Goal: Task Accomplishment & Management: Manage account settings

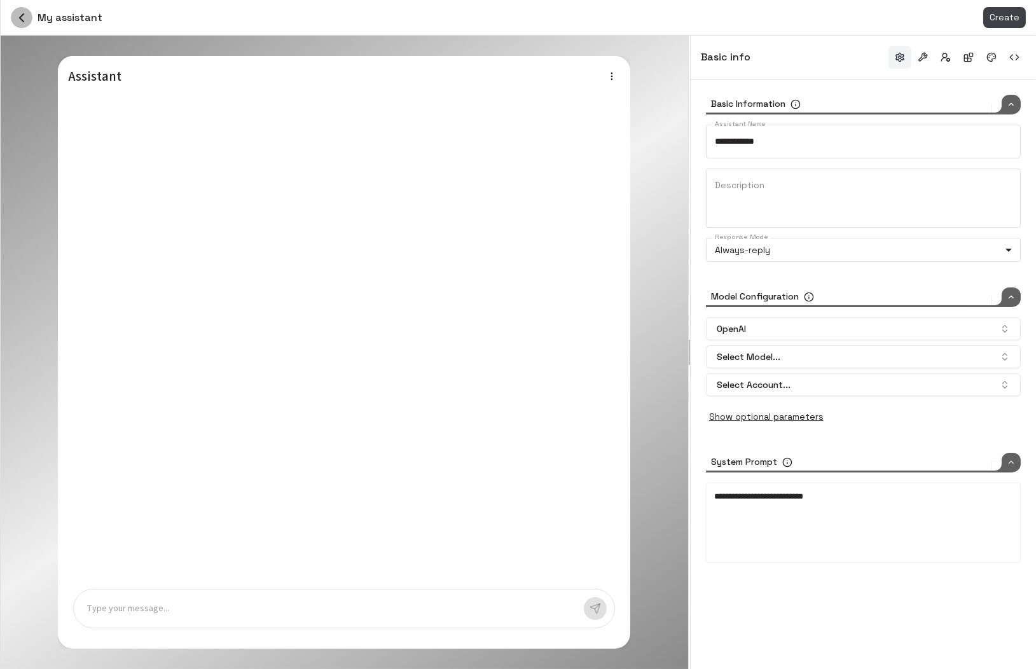
click at [15, 17] on icon "button" at bounding box center [21, 17] width 15 height 15
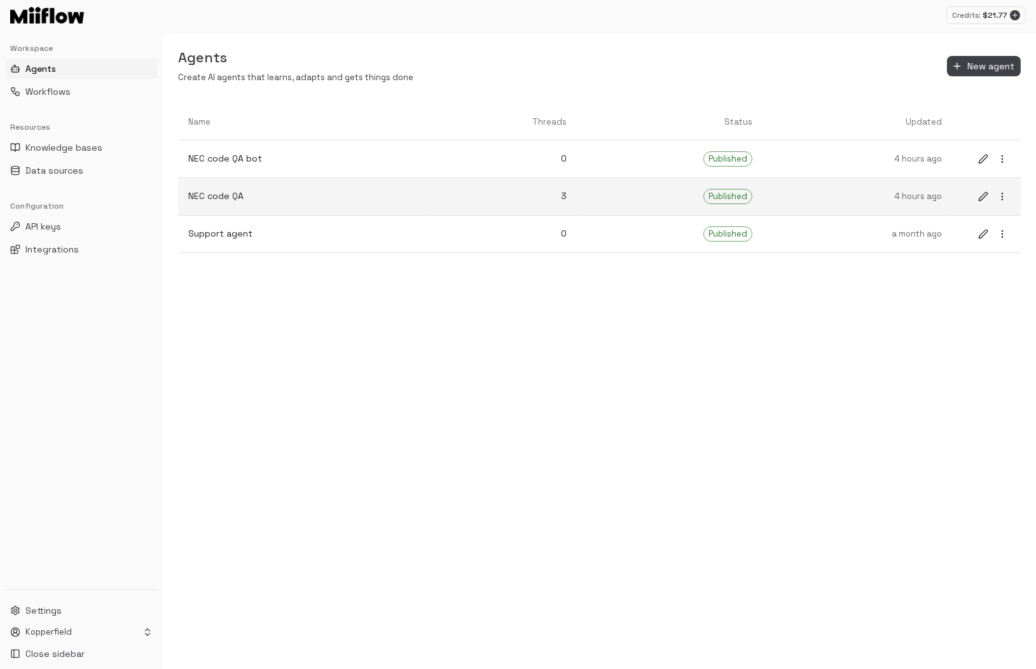
click at [341, 200] on p "NEC code QA" at bounding box center [304, 195] width 232 height 13
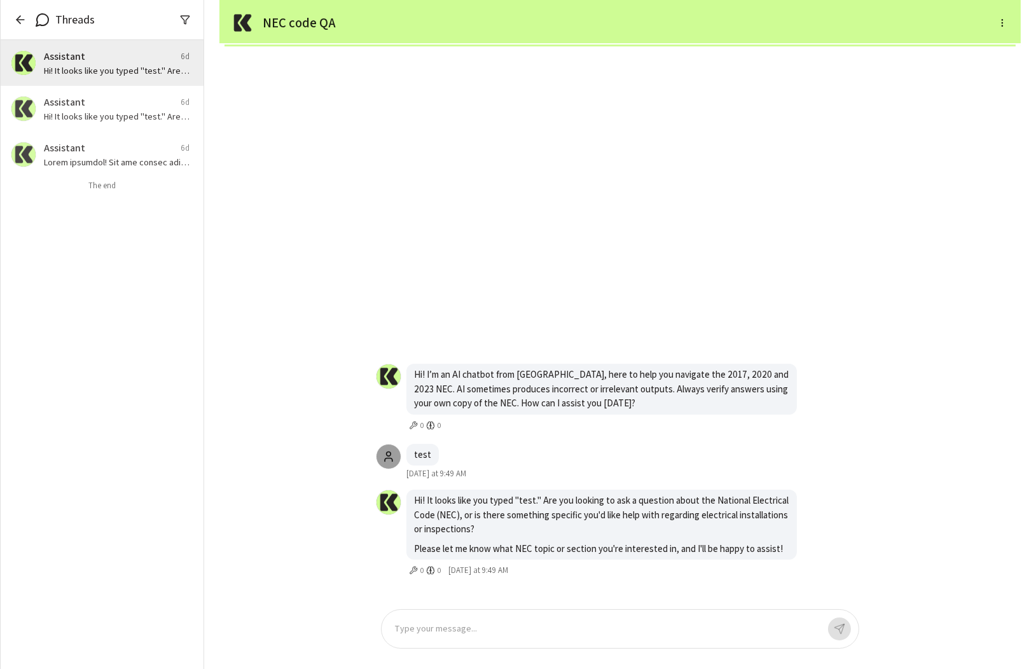
click at [18, 23] on icon "button" at bounding box center [20, 19] width 13 height 13
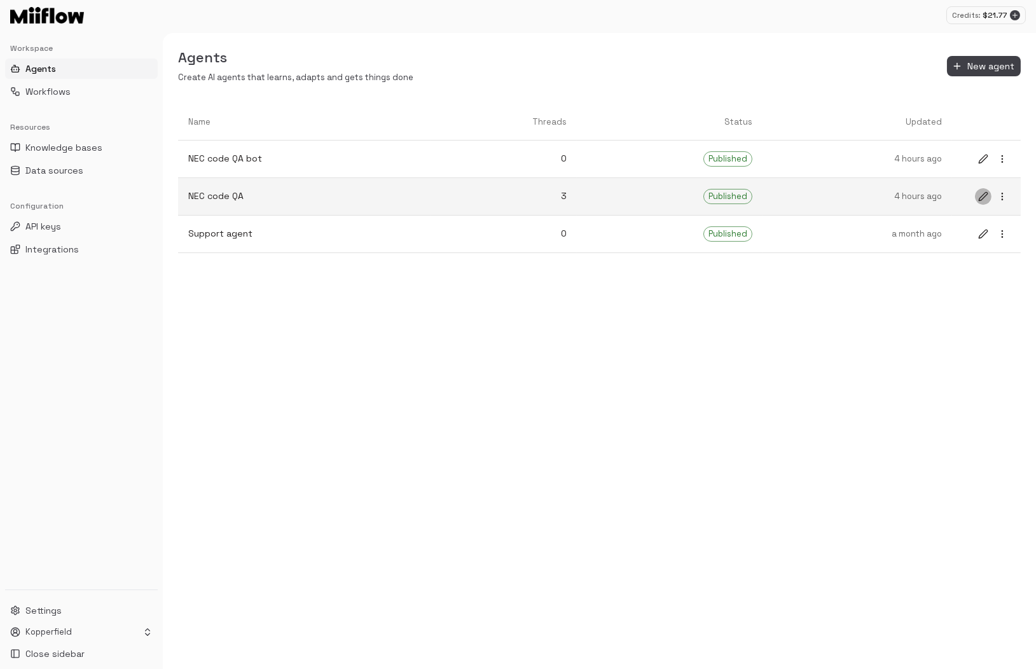
click at [980, 197] on icon "edit" at bounding box center [983, 196] width 10 height 10
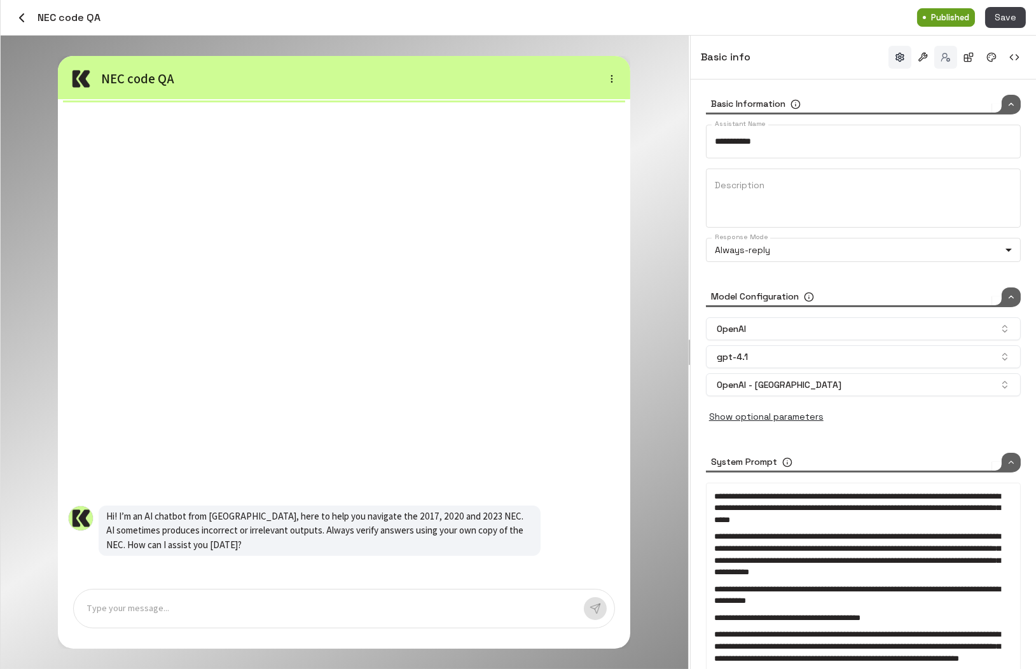
click at [955, 55] on button "button" at bounding box center [945, 57] width 23 height 23
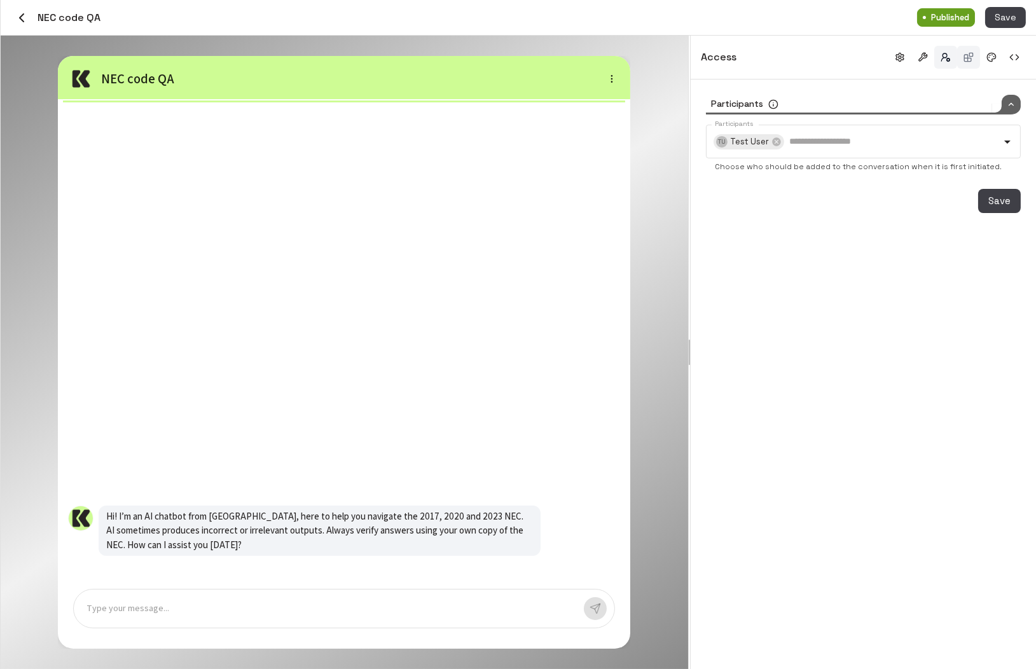
click at [975, 55] on button "button" at bounding box center [968, 57] width 23 height 23
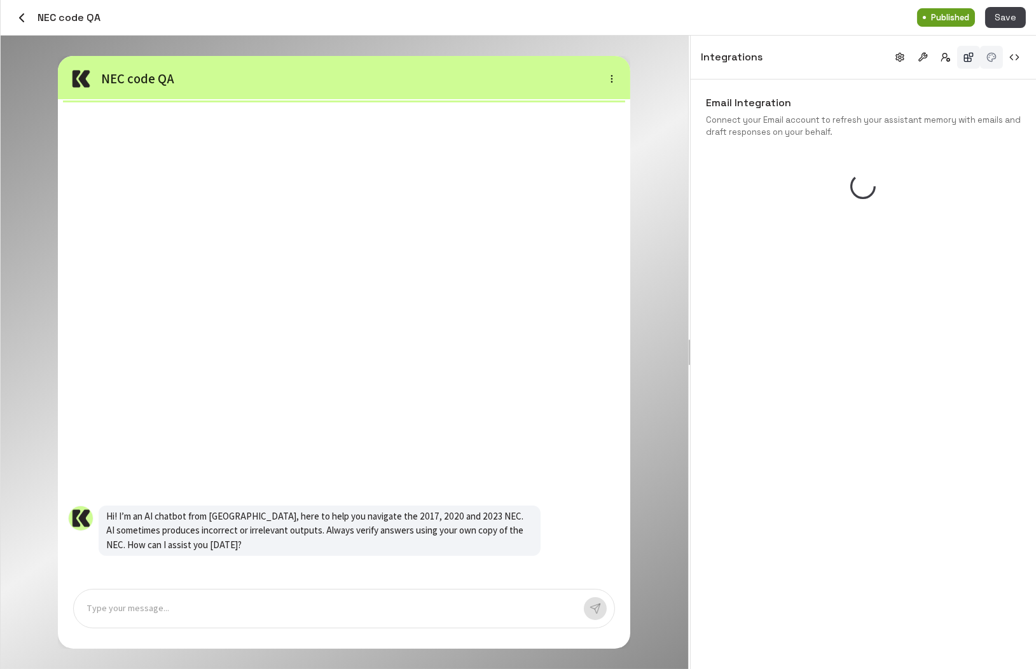
click at [994, 58] on button "button" at bounding box center [991, 57] width 23 height 23
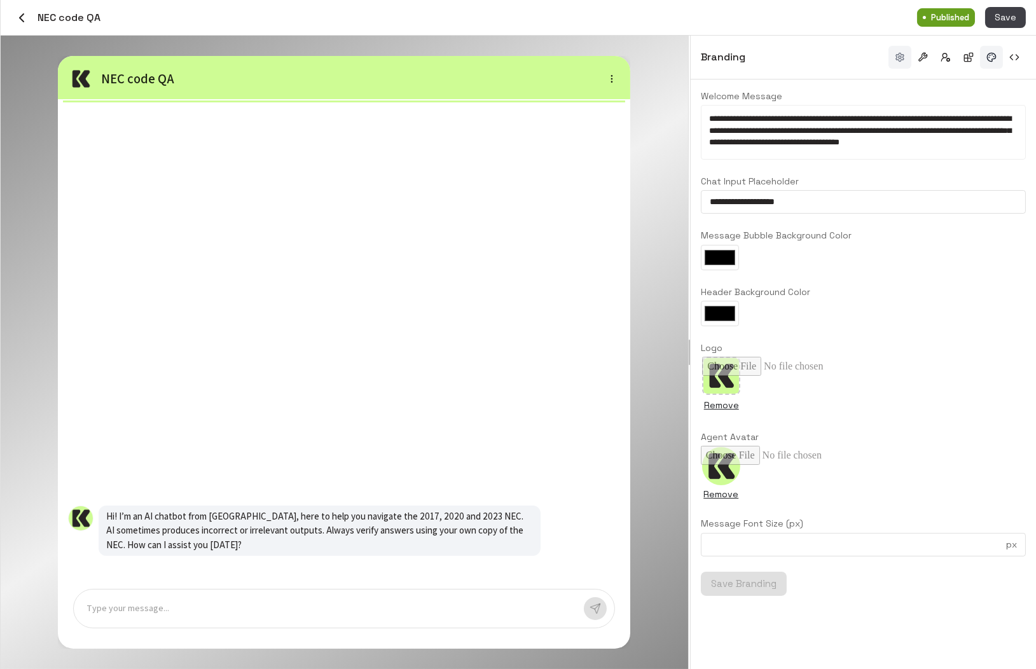
click at [905, 58] on button "button" at bounding box center [899, 57] width 23 height 23
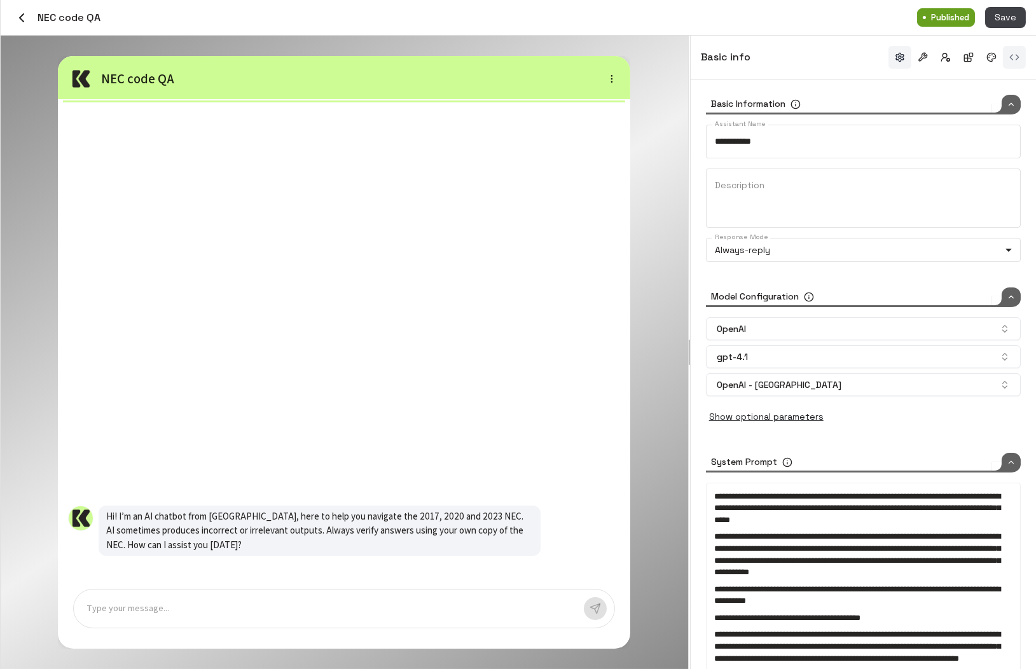
click at [1017, 55] on button "button" at bounding box center [1014, 57] width 23 height 23
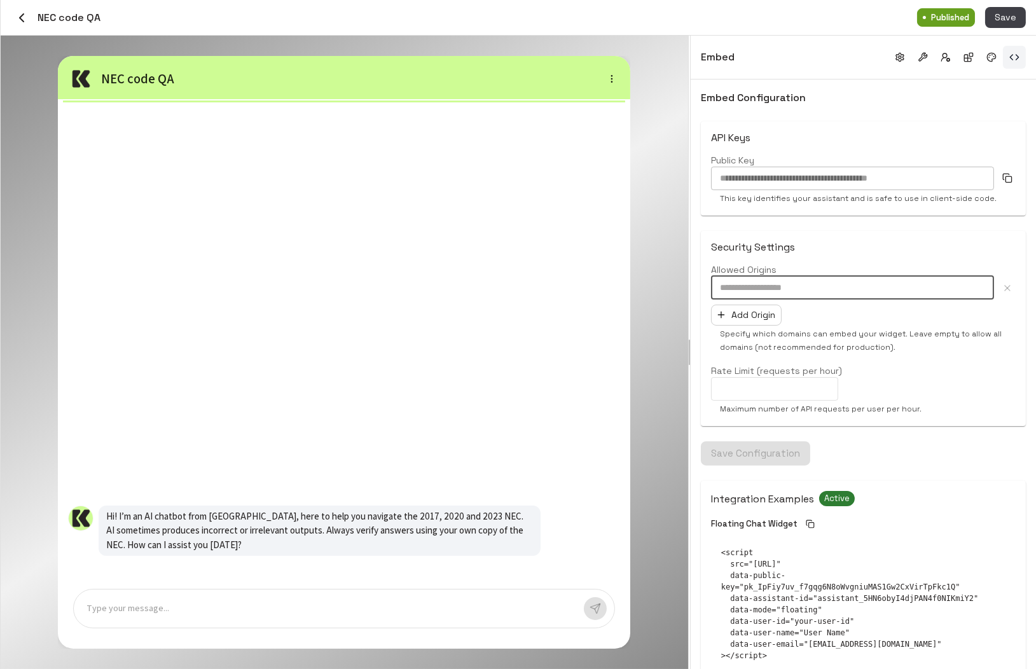
click at [830, 287] on input "text" at bounding box center [852, 288] width 283 height 24
paste input "**********"
type input "**********"
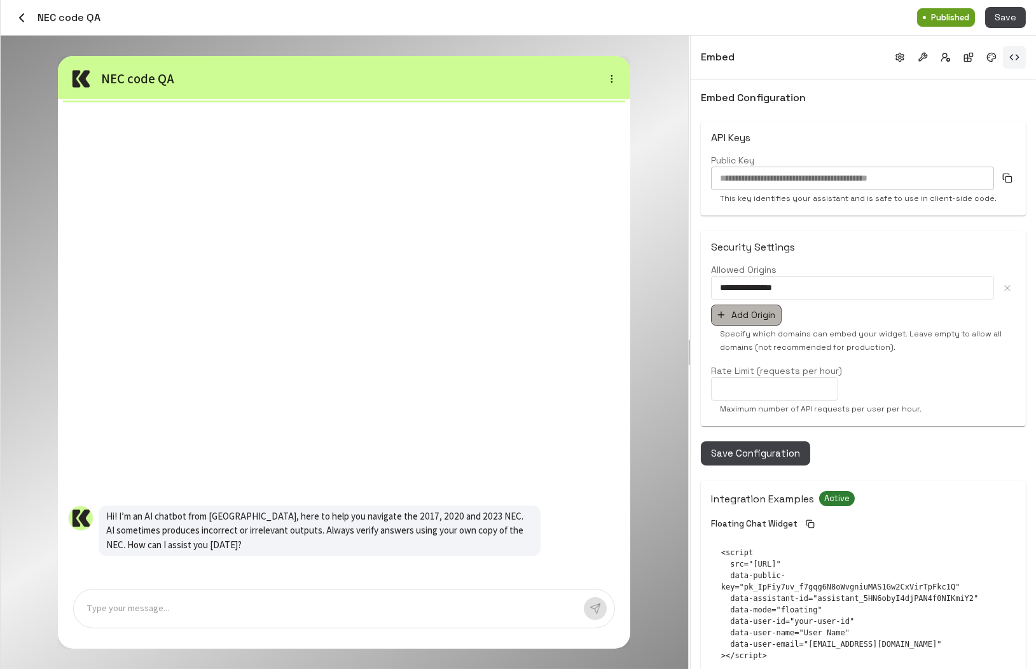
click at [754, 315] on button "Add Origin" at bounding box center [746, 315] width 71 height 21
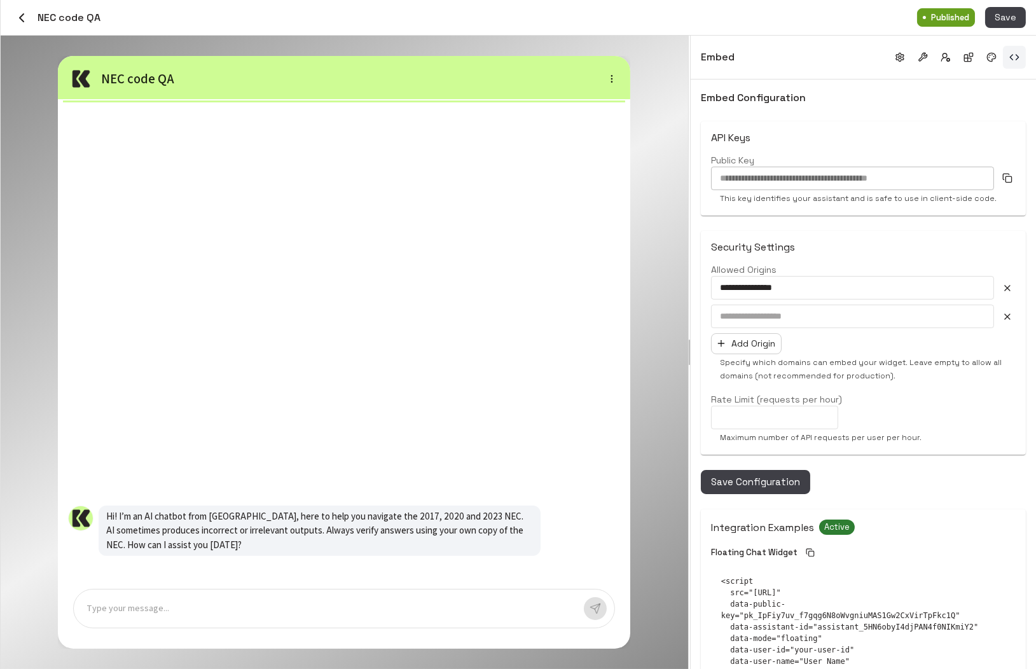
click at [1006, 316] on icon "button" at bounding box center [1007, 317] width 10 height 10
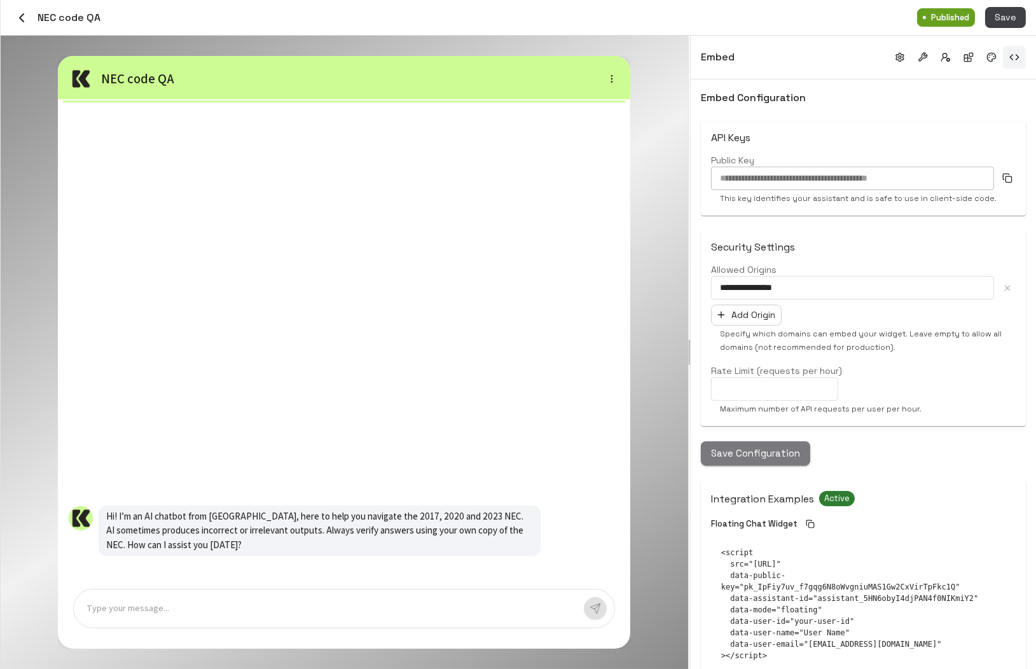
click at [766, 452] on button "Save Configuration" at bounding box center [755, 453] width 109 height 24
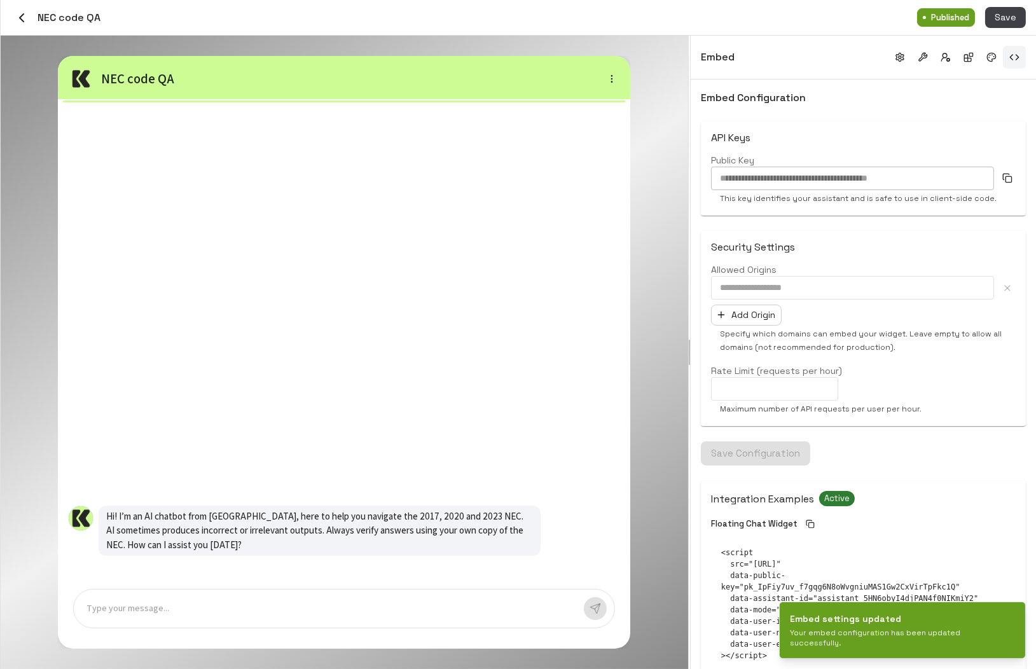
click at [961, 348] on p "Specify which domains can embed your widget. Leave empty to allow all domains (…" at bounding box center [863, 340] width 287 height 27
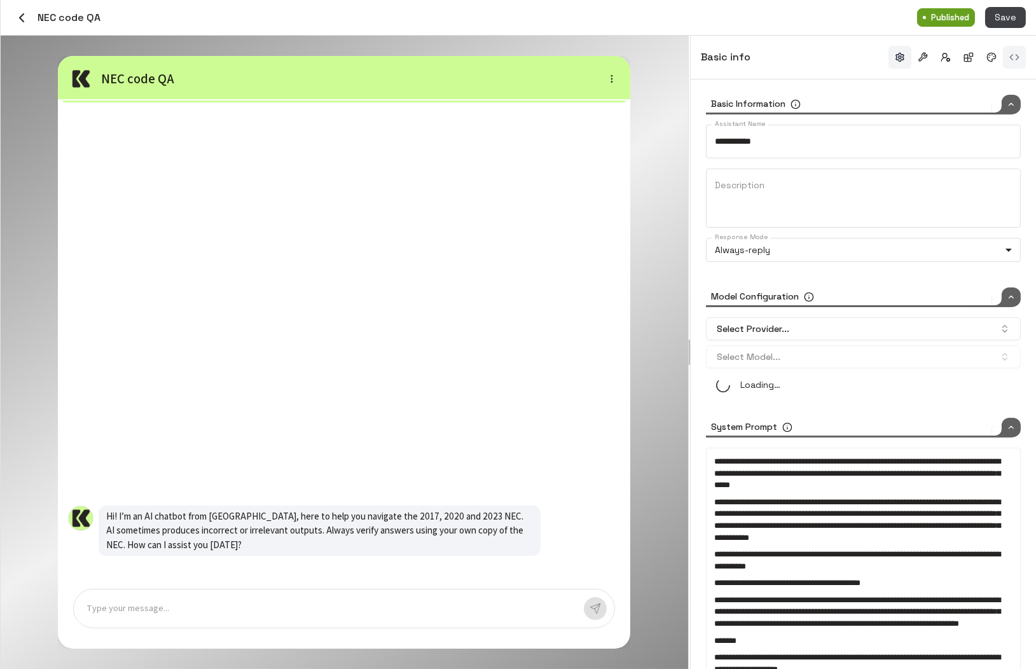
click at [1013, 54] on button "button" at bounding box center [1014, 57] width 23 height 23
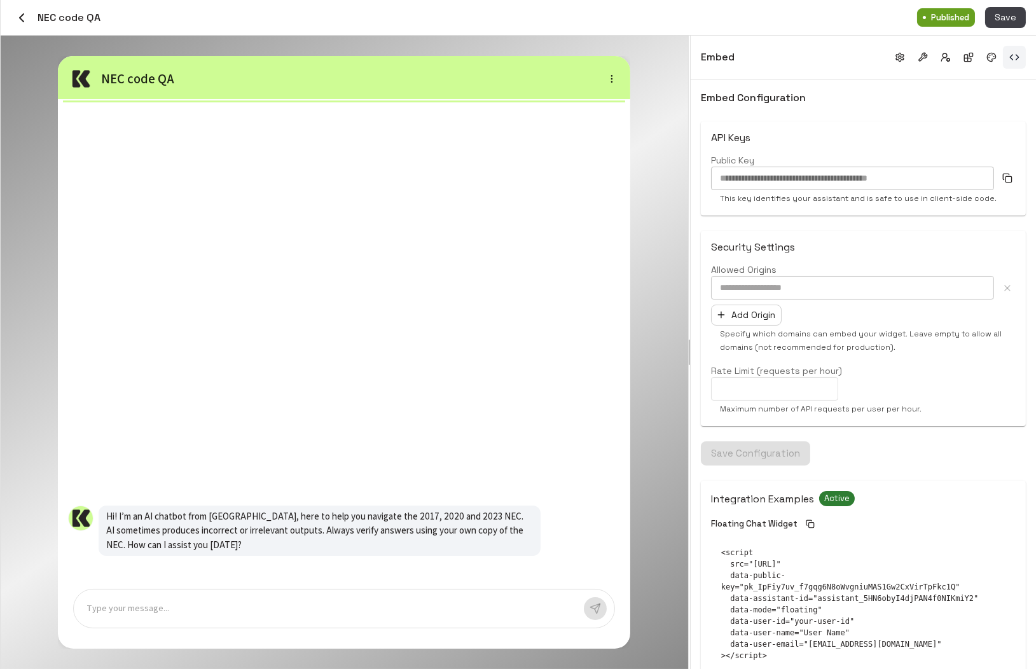
click at [866, 287] on input "text" at bounding box center [852, 288] width 283 height 24
paste input "**********"
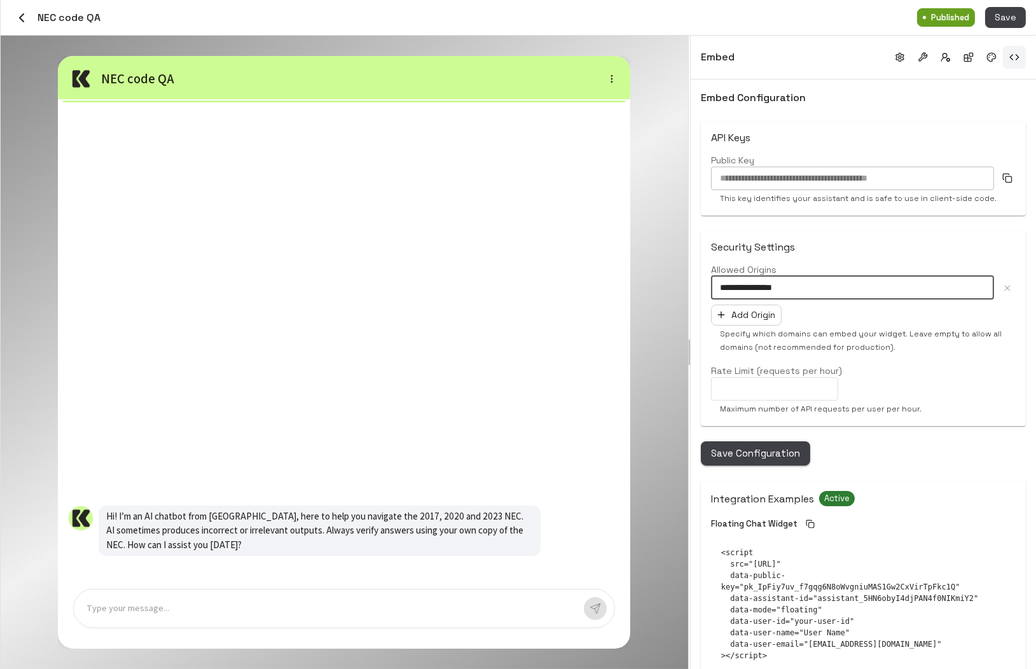
type input "**********"
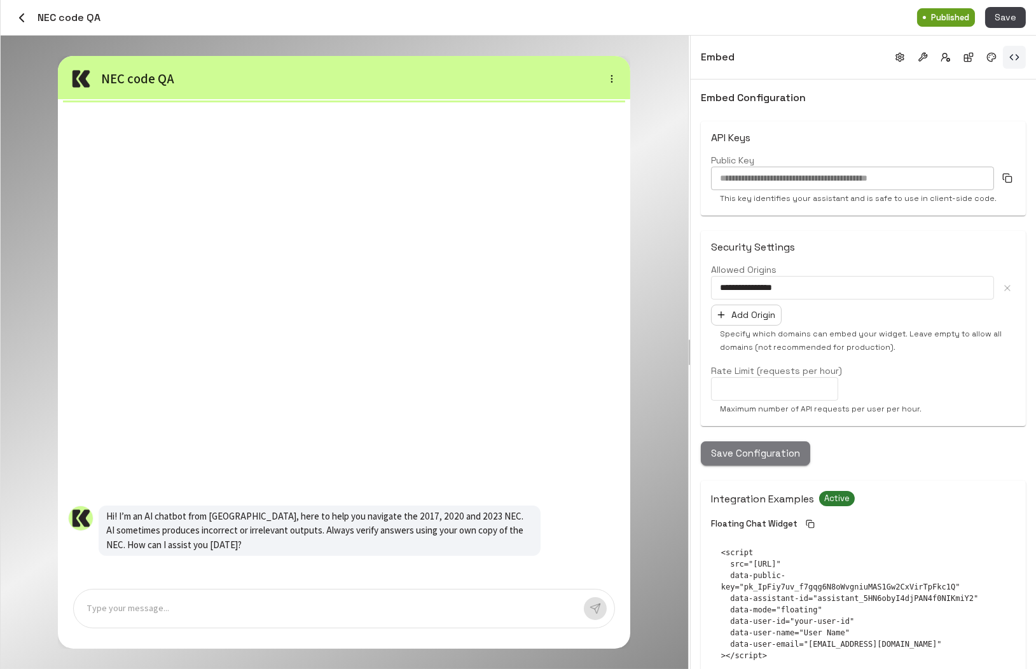
click at [767, 458] on button "Save Configuration" at bounding box center [755, 453] width 109 height 24
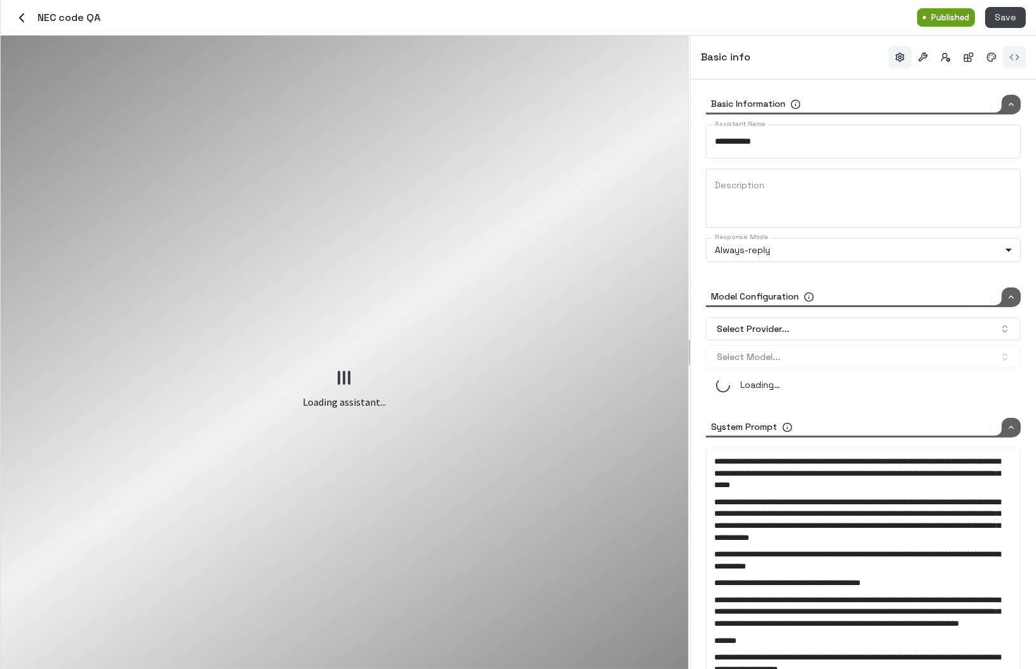
click at [1012, 60] on button "button" at bounding box center [1014, 57] width 23 height 23
